Goal: Transaction & Acquisition: Book appointment/travel/reservation

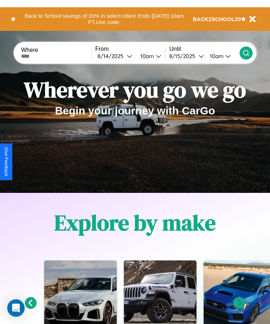
scroll to position [121, 0]
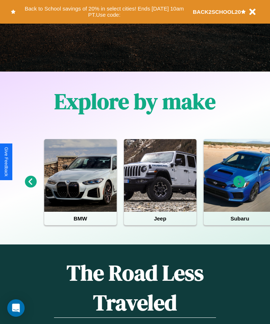
click at [239, 186] on icon at bounding box center [240, 182] width 12 height 12
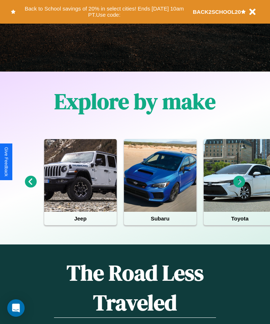
click at [30, 186] on icon at bounding box center [31, 182] width 12 height 12
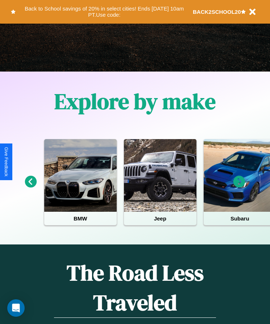
click at [30, 186] on icon at bounding box center [31, 182] width 12 height 12
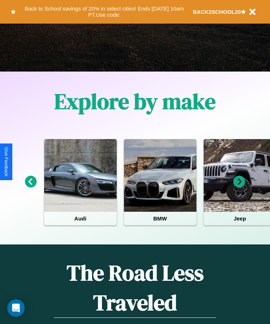
click at [239, 186] on icon at bounding box center [240, 182] width 12 height 12
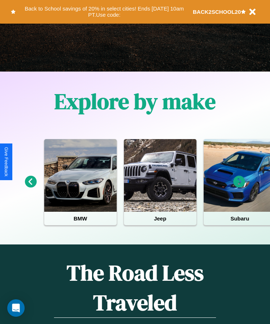
click at [239, 186] on icon at bounding box center [240, 182] width 12 height 12
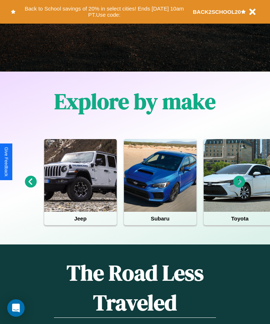
click at [239, 186] on icon at bounding box center [240, 182] width 12 height 12
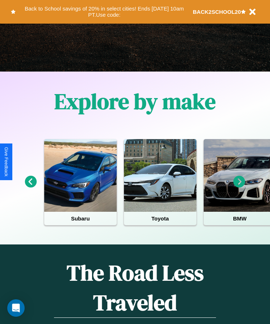
click at [239, 186] on icon at bounding box center [240, 182] width 12 height 12
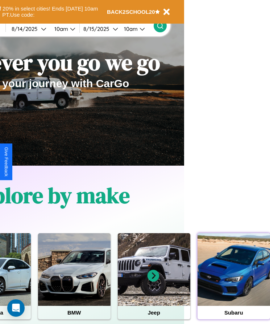
click at [234, 280] on div at bounding box center [234, 269] width 73 height 73
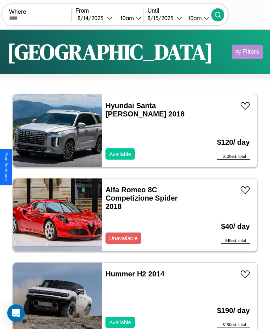
click at [247, 52] on div "Filters" at bounding box center [251, 51] width 17 height 7
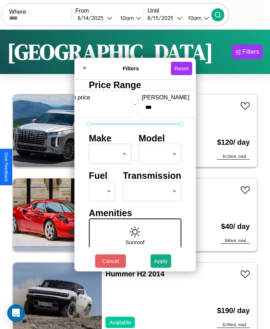
click at [108, 154] on body "CarGo Where From [DATE] 10am Until [DATE] 10am Become a Host Login Sign Up Dall…" at bounding box center [135, 173] width 270 height 347
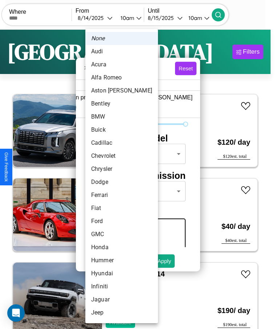
click at [108, 169] on li "Chrysler" at bounding box center [121, 169] width 73 height 13
type input "********"
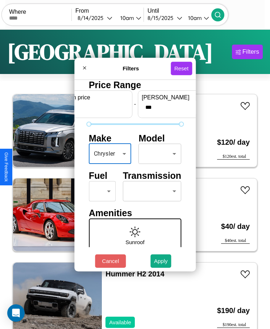
click at [156, 154] on body "CarGo Where From [DATE] 10am Until [DATE] 10am Become a Host Login Sign Up Dall…" at bounding box center [135, 173] width 270 height 347
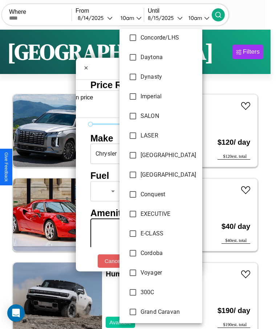
scroll to position [469, 0]
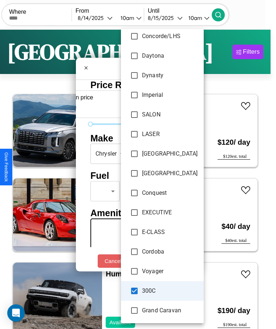
type input "**********"
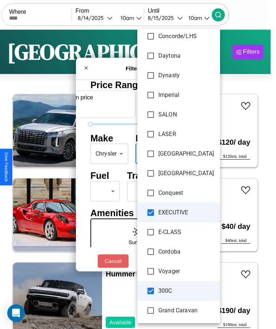
scroll to position [0, 27]
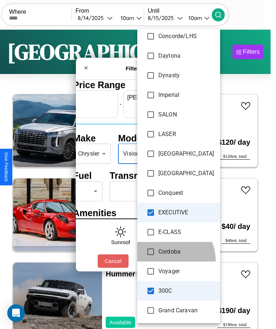
click at [164, 261] on li "Cordoba" at bounding box center [178, 252] width 83 height 20
type input "***"
type input "**********"
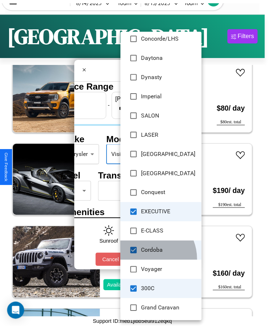
scroll to position [1773, 0]
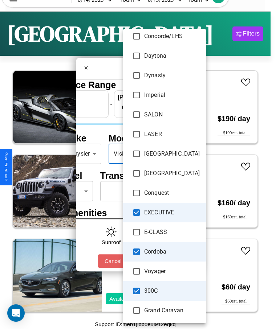
click at [112, 166] on div at bounding box center [138, 164] width 276 height 329
